Goal: Transaction & Acquisition: Purchase product/service

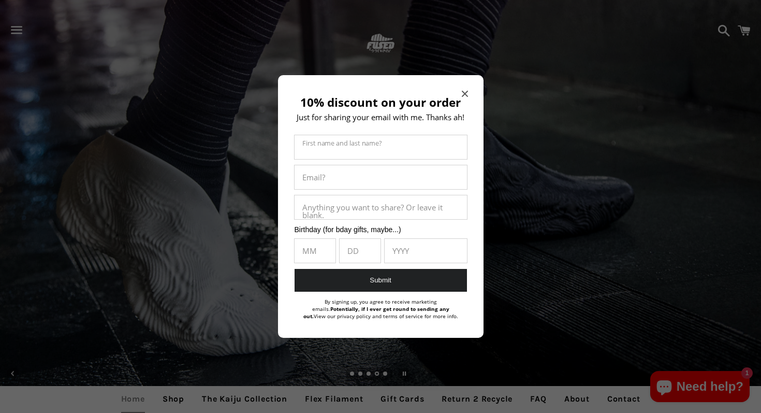
click at [466, 94] on icon "Close modal" at bounding box center [465, 94] width 6 height 6
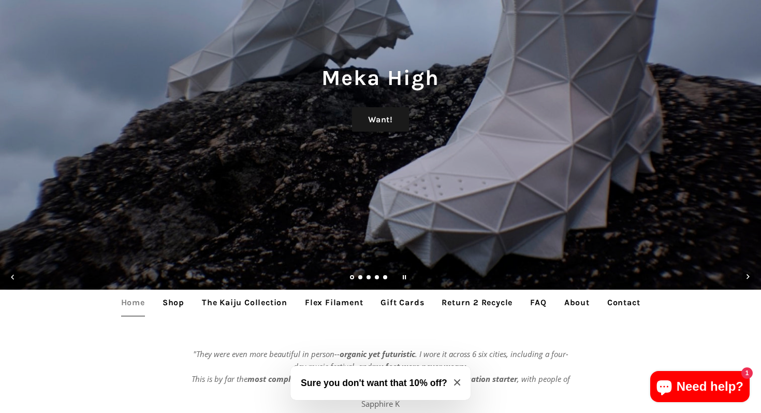
scroll to position [112, 0]
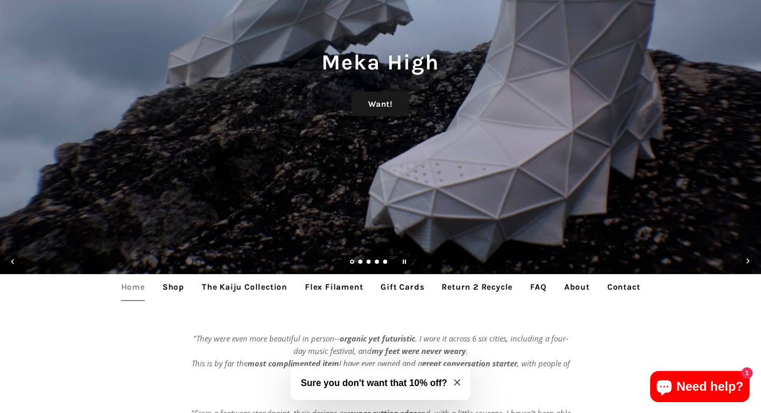
click at [174, 291] on link "Shop" at bounding box center [173, 287] width 37 height 26
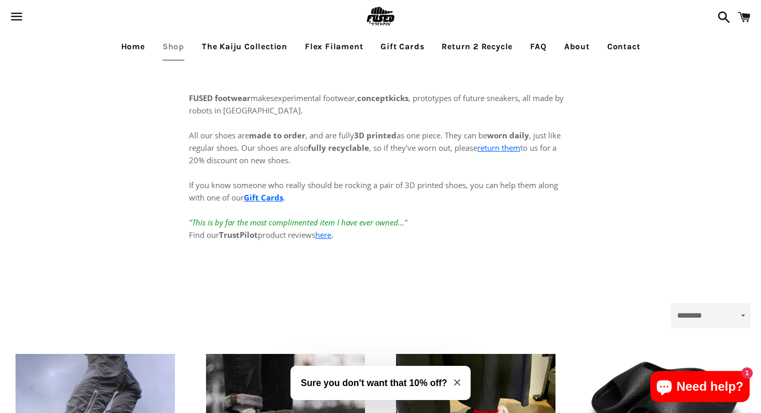
click at [234, 51] on link "The Kaiju Collection" at bounding box center [244, 47] width 101 height 26
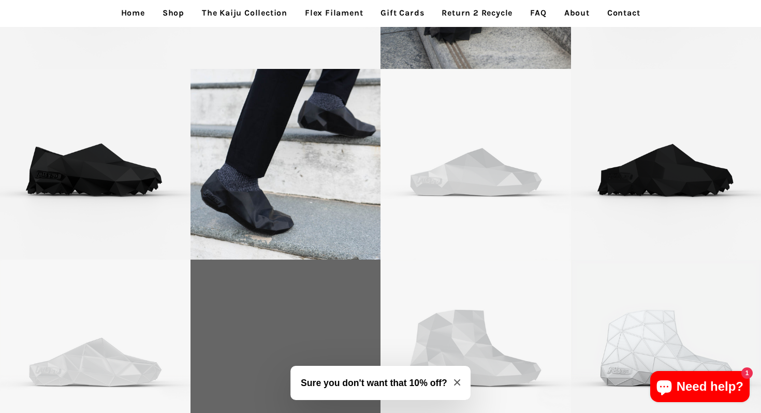
scroll to position [2354, 0]
